Goal: Navigation & Orientation: Find specific page/section

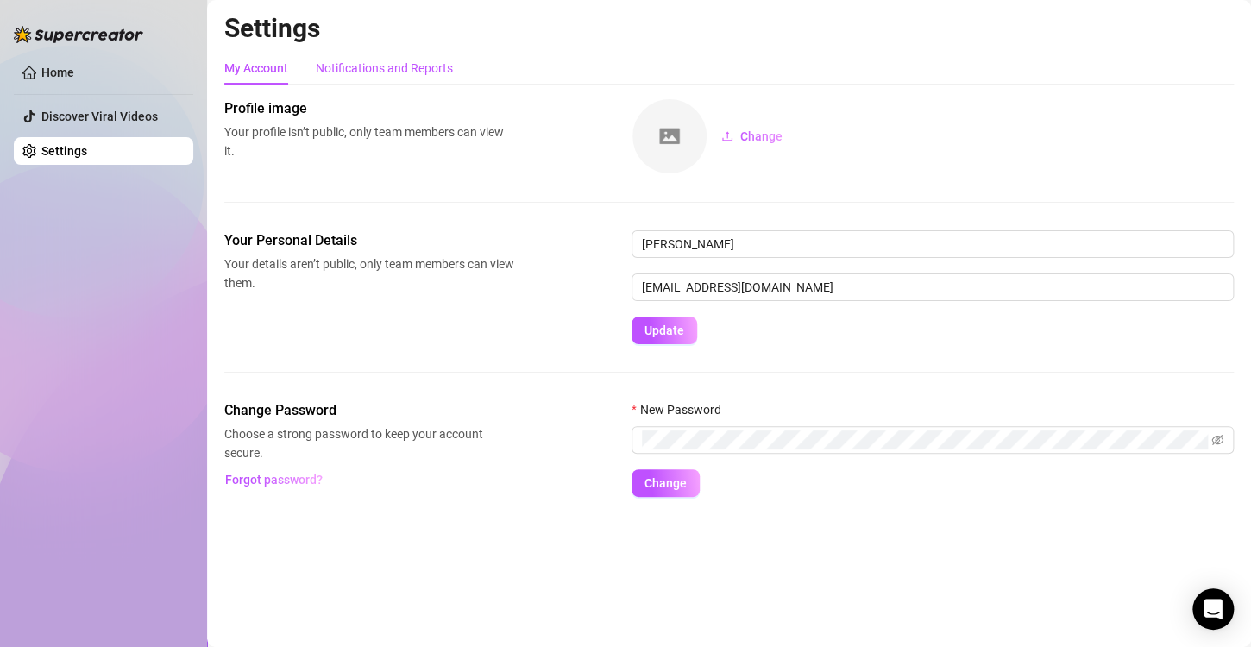
click at [366, 69] on div "Notifications and Reports" at bounding box center [384, 68] width 137 height 19
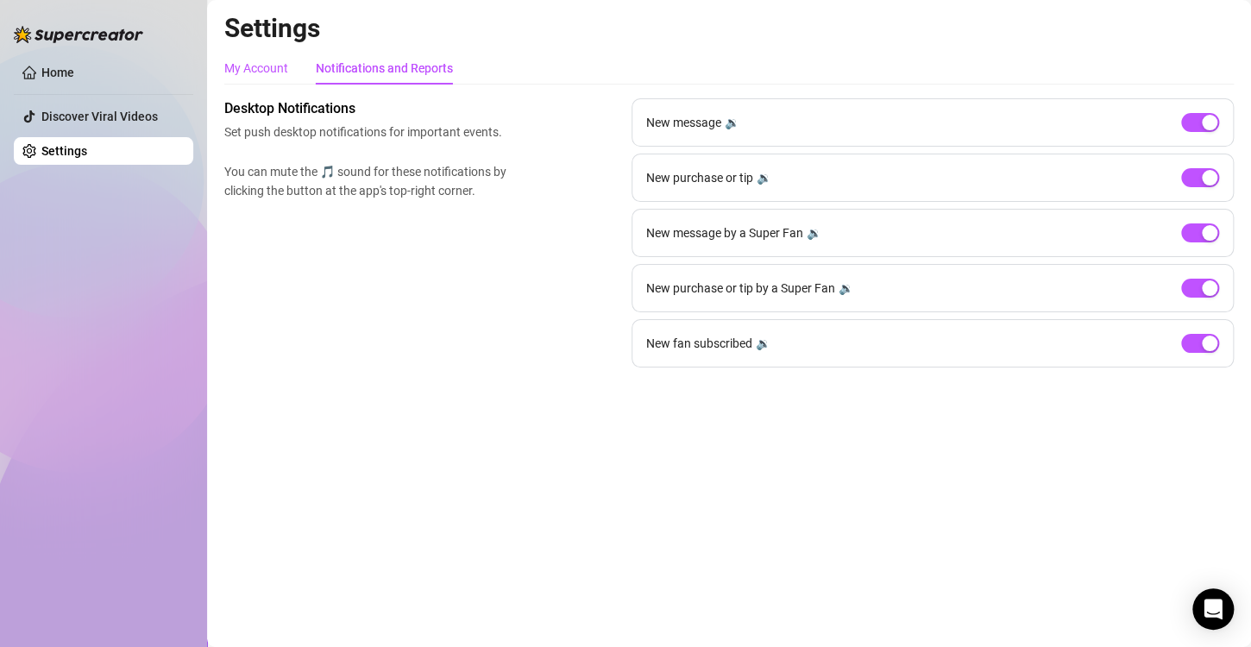
click at [262, 68] on div "My Account" at bounding box center [256, 68] width 64 height 19
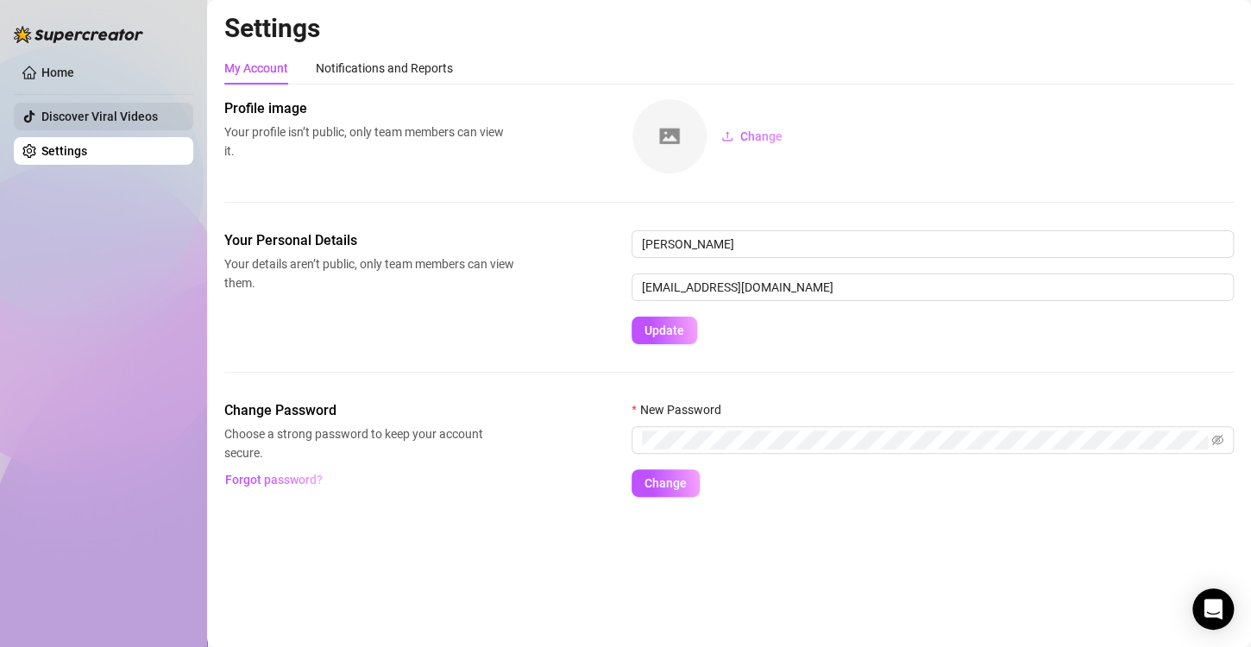
click at [122, 110] on link "Discover Viral Videos" at bounding box center [99, 117] width 116 height 14
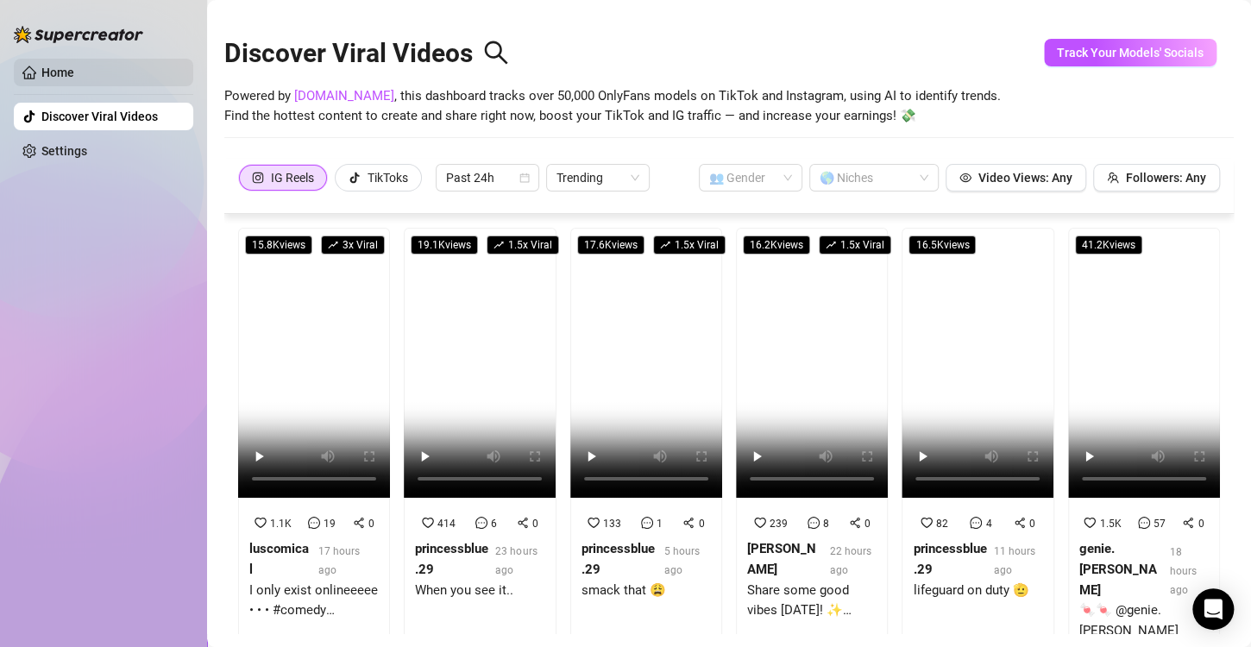
click at [74, 79] on link "Home" at bounding box center [57, 73] width 33 height 14
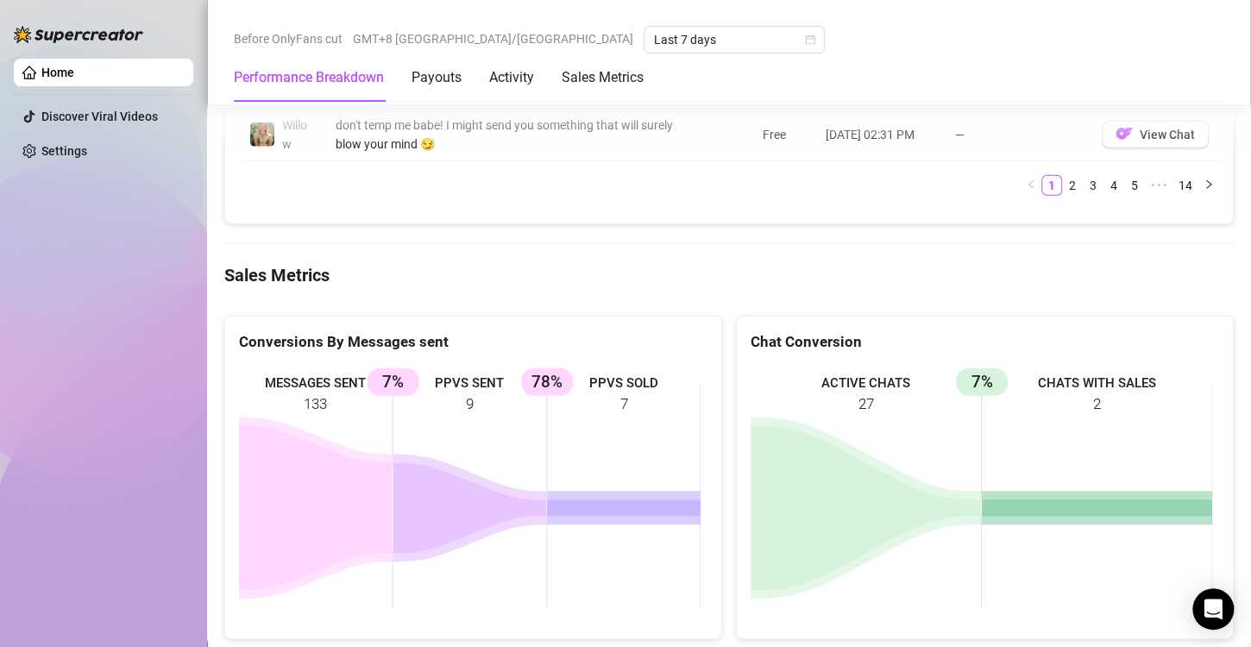
scroll to position [2133, 0]
